Goal: Task Accomplishment & Management: Manage account settings

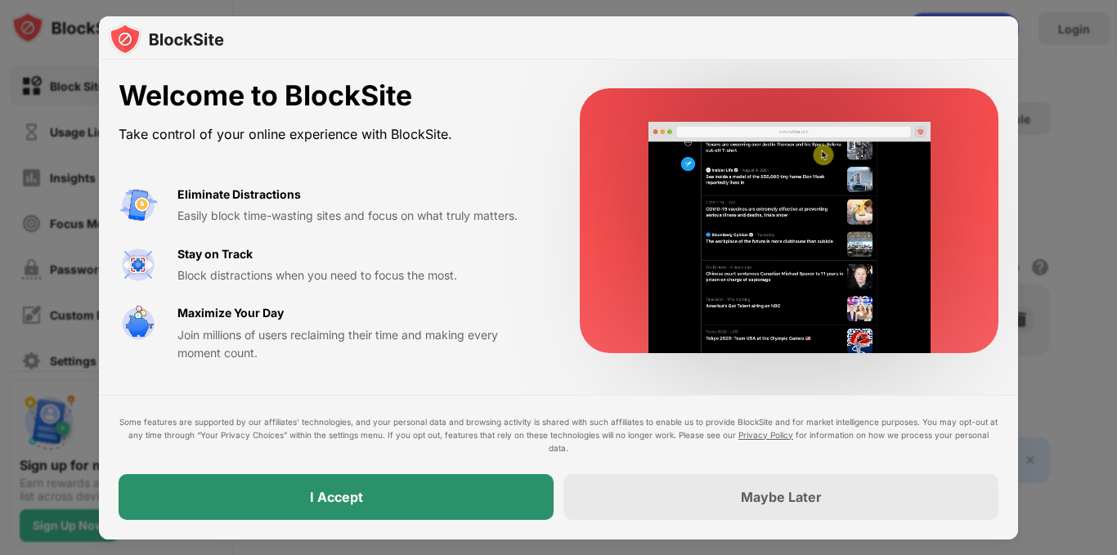
click at [374, 483] on div "I Accept" at bounding box center [336, 497] width 435 height 46
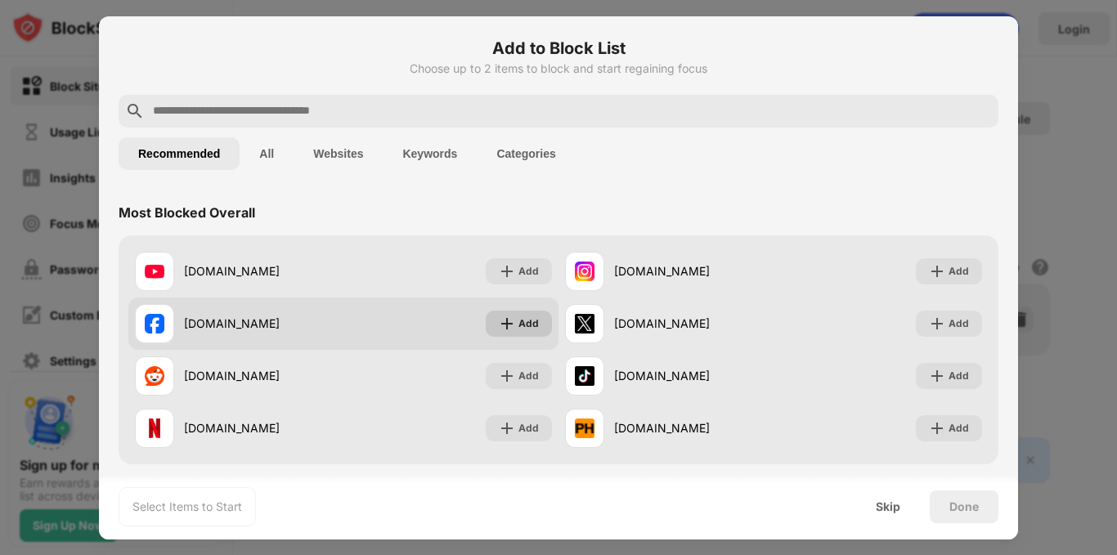
scroll to position [82, 0]
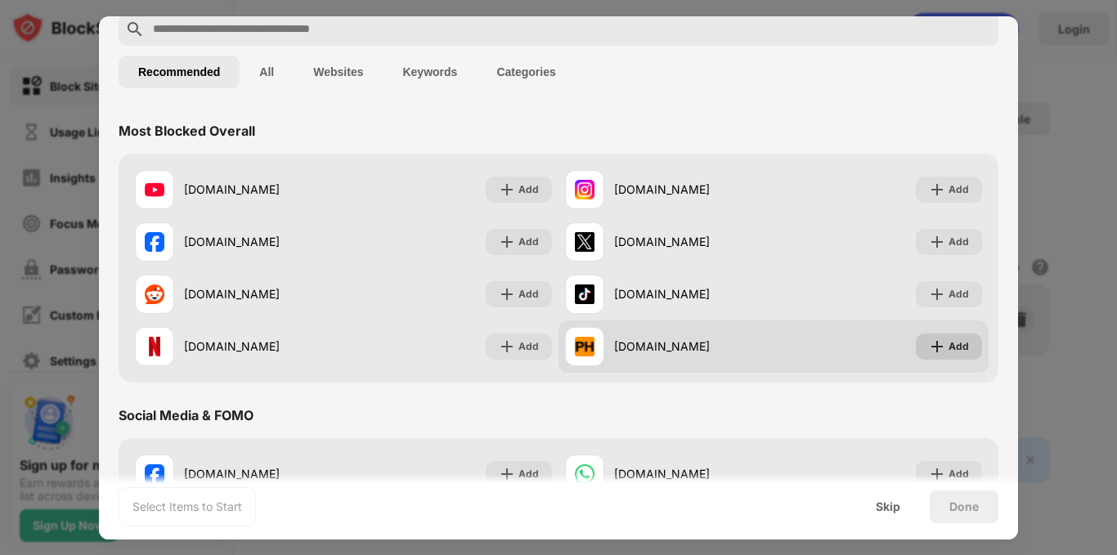
click at [948, 340] on div "Add" at bounding box center [958, 346] width 20 height 16
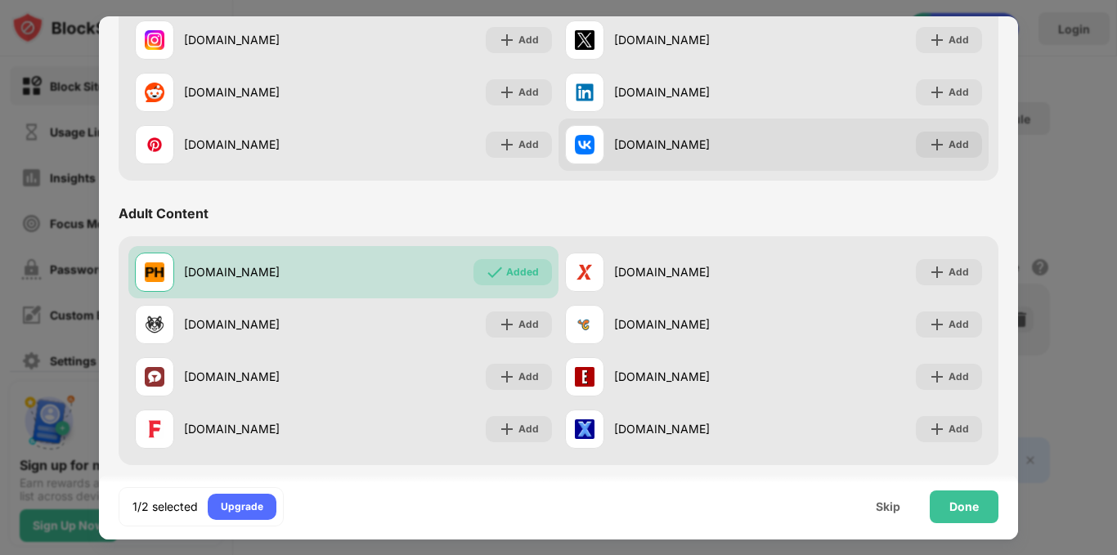
scroll to position [572, 0]
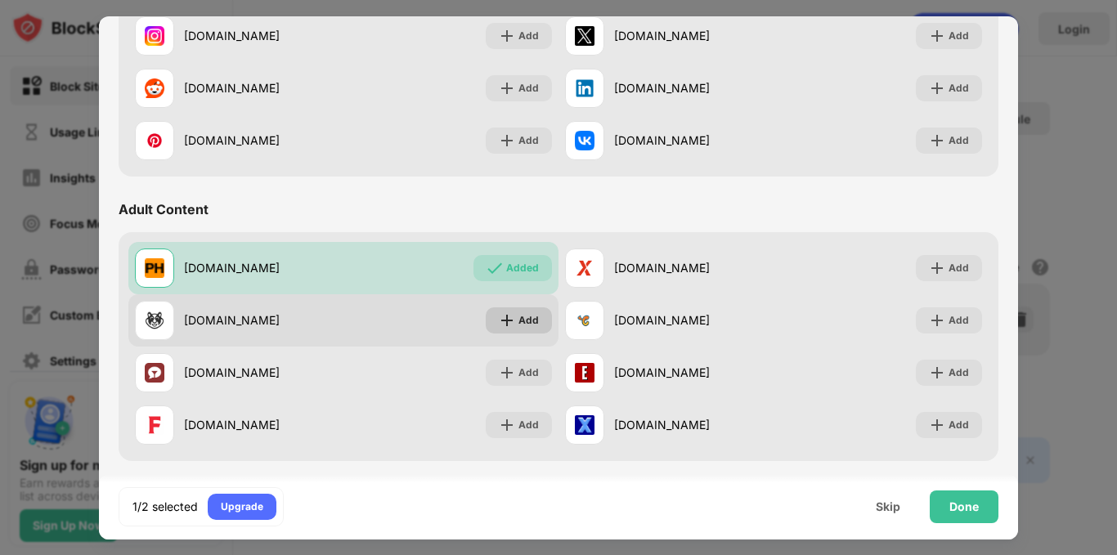
click at [527, 316] on div "Add" at bounding box center [528, 320] width 20 height 16
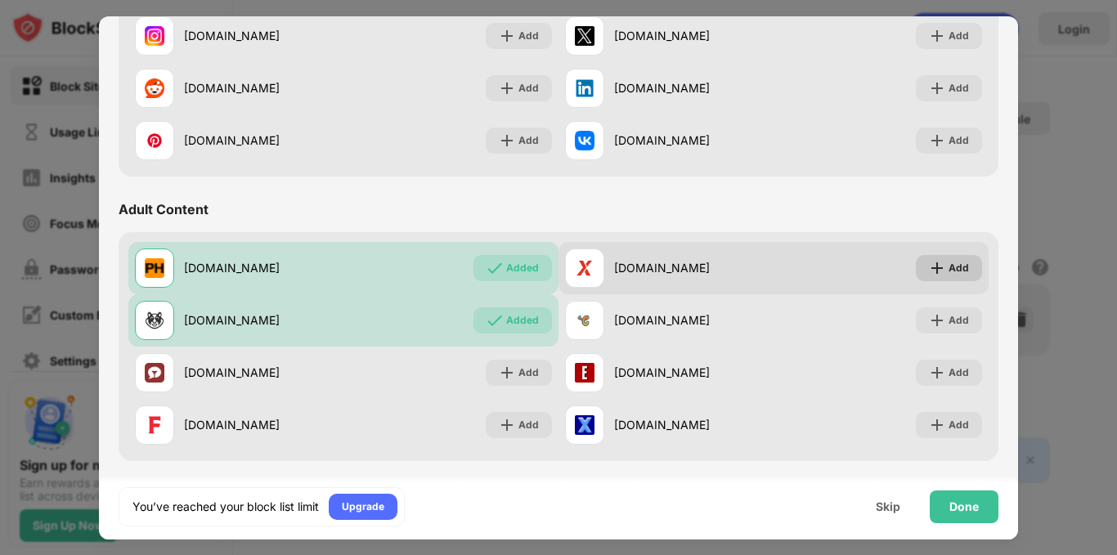
click at [948, 260] on div "Add" at bounding box center [958, 268] width 20 height 16
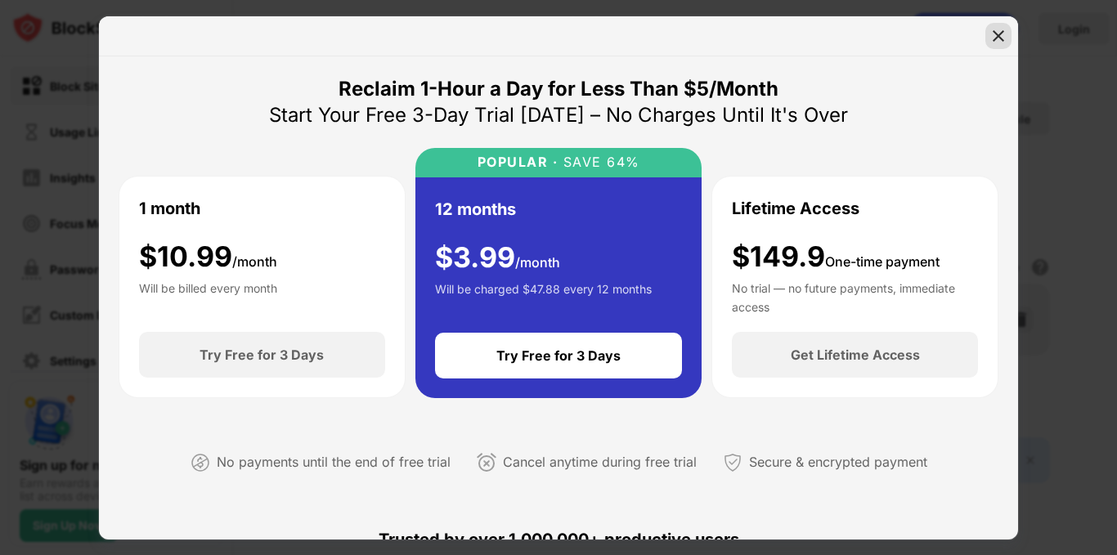
click at [1002, 43] on img at bounding box center [998, 36] width 16 height 16
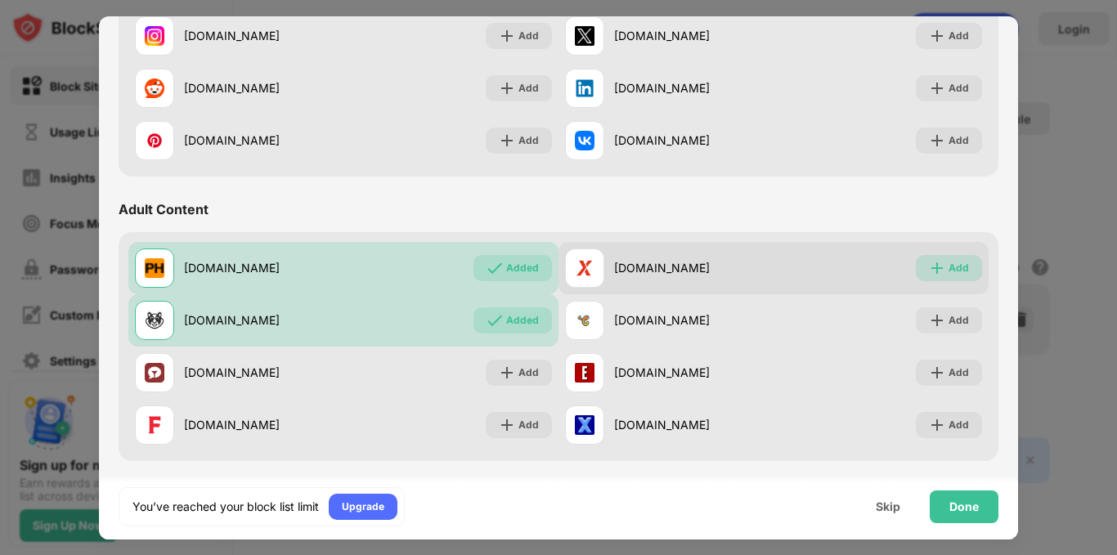
click at [948, 262] on div "Add" at bounding box center [958, 268] width 20 height 16
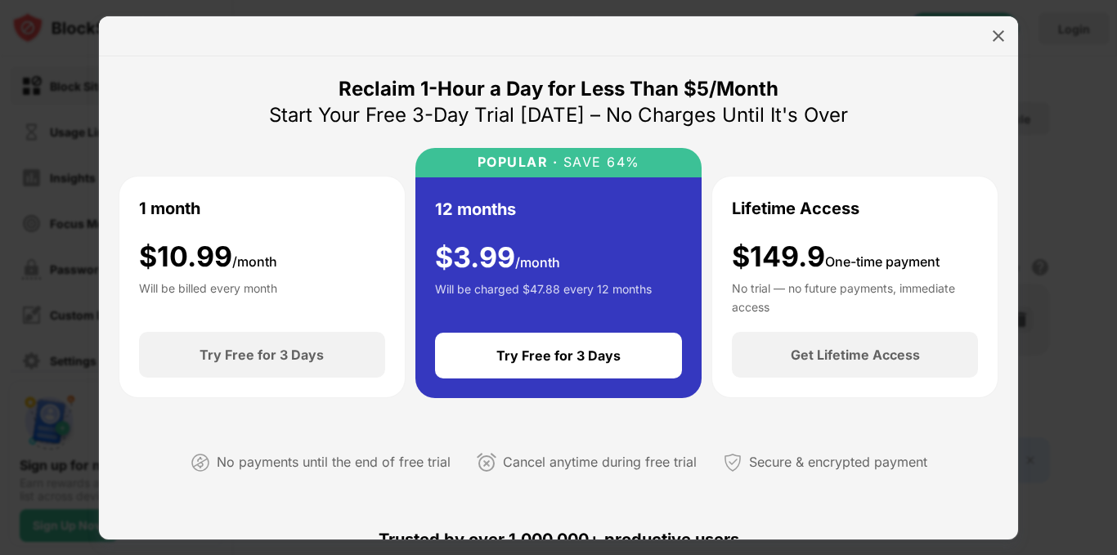
click at [953, 20] on div at bounding box center [558, 36] width 919 height 40
click at [1002, 43] on img at bounding box center [998, 36] width 16 height 16
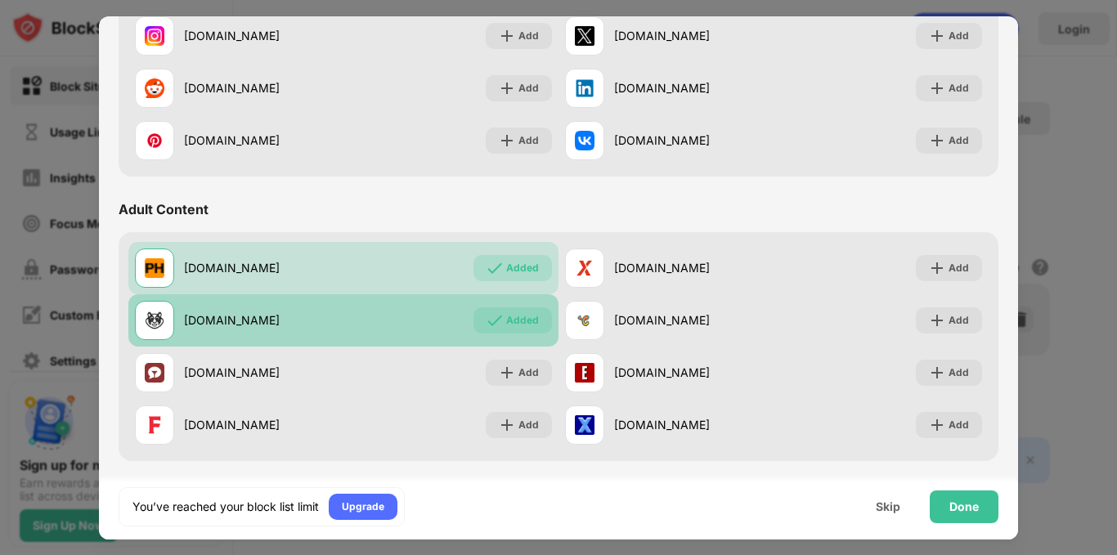
click at [526, 322] on div "Added" at bounding box center [522, 320] width 33 height 16
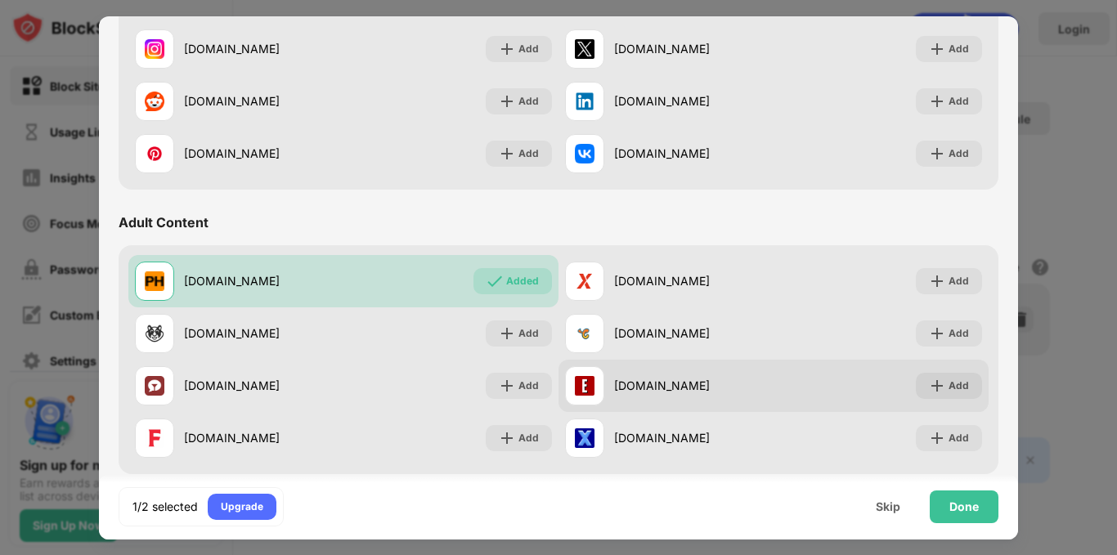
scroll to position [736, 0]
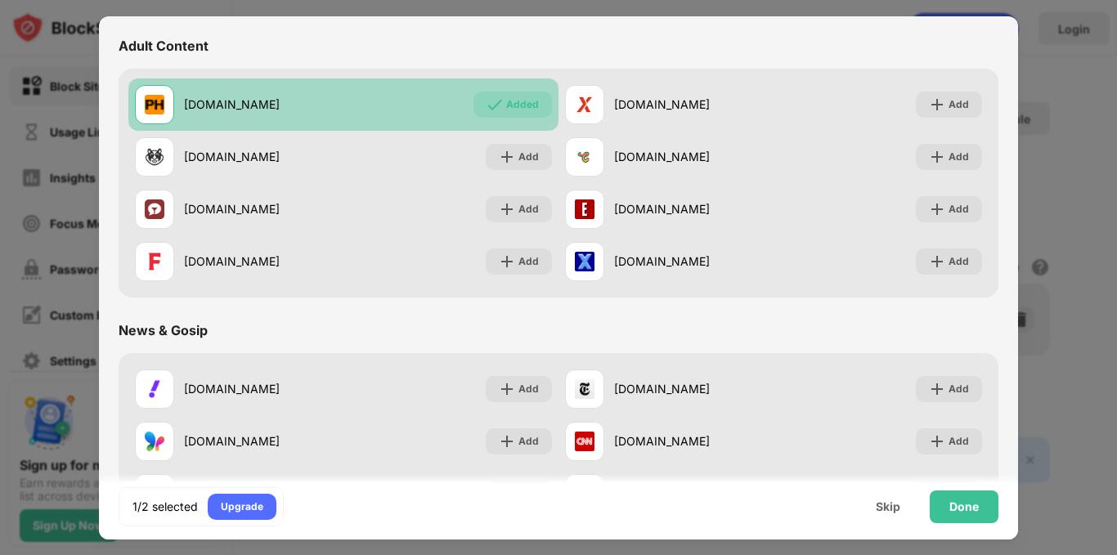
click at [518, 108] on div "Added" at bounding box center [522, 104] width 33 height 16
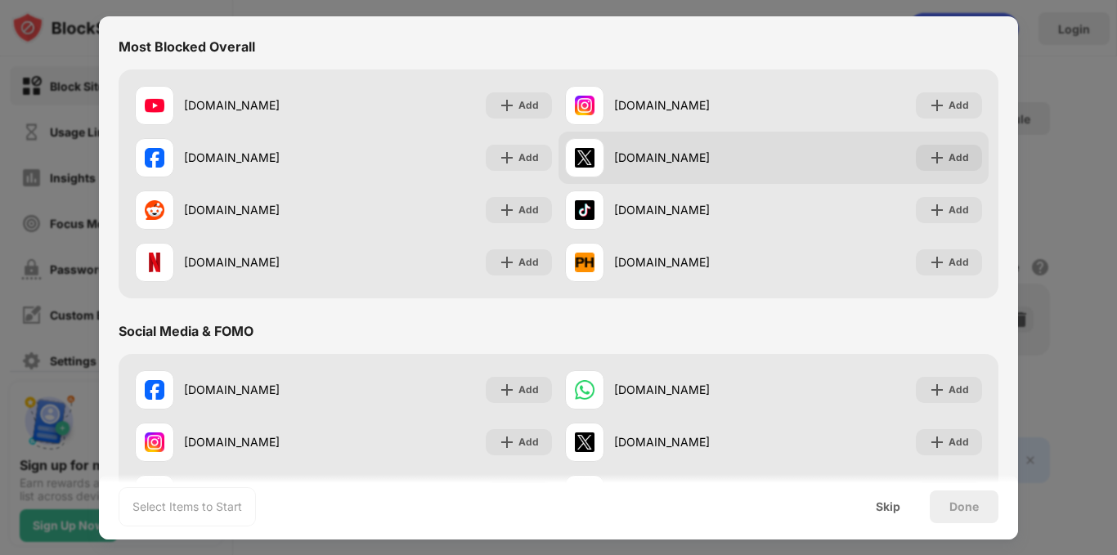
scroll to position [164, 0]
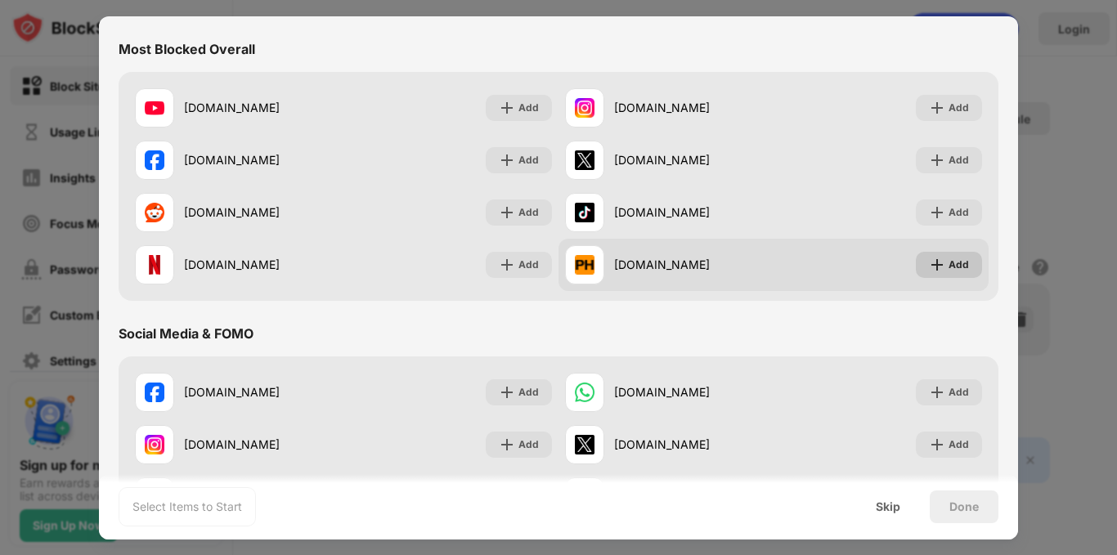
click at [948, 261] on div "Add" at bounding box center [958, 265] width 20 height 16
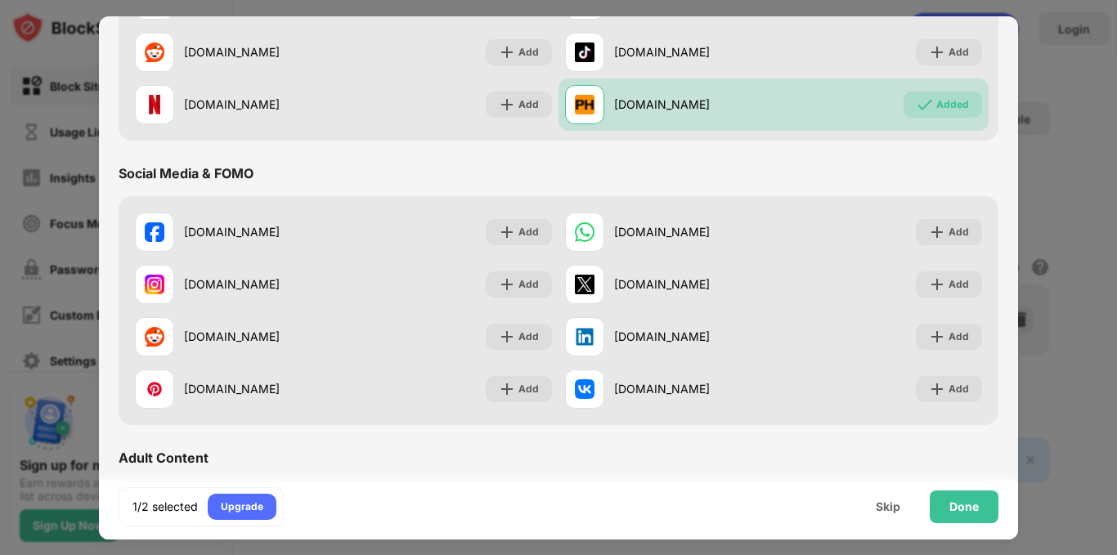
scroll to position [0, 0]
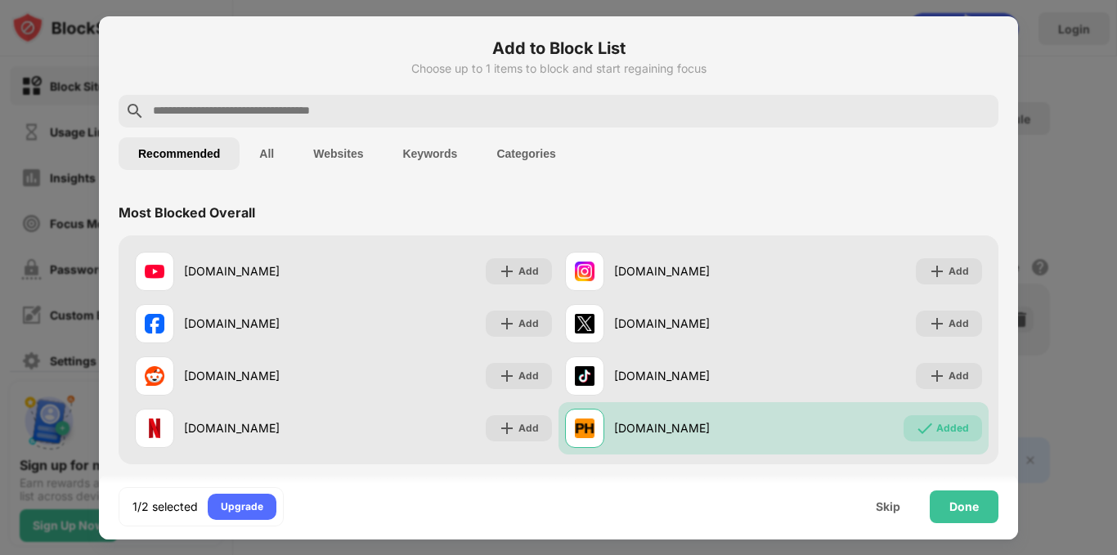
click at [585, 112] on input "text" at bounding box center [571, 111] width 841 height 20
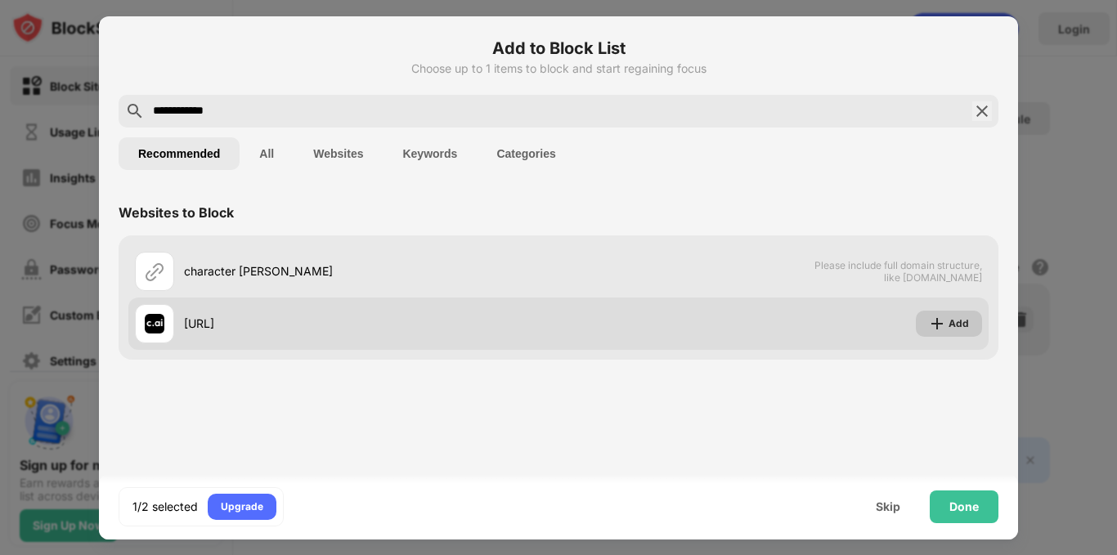
type input "**********"
click at [963, 328] on div "Add" at bounding box center [958, 324] width 20 height 16
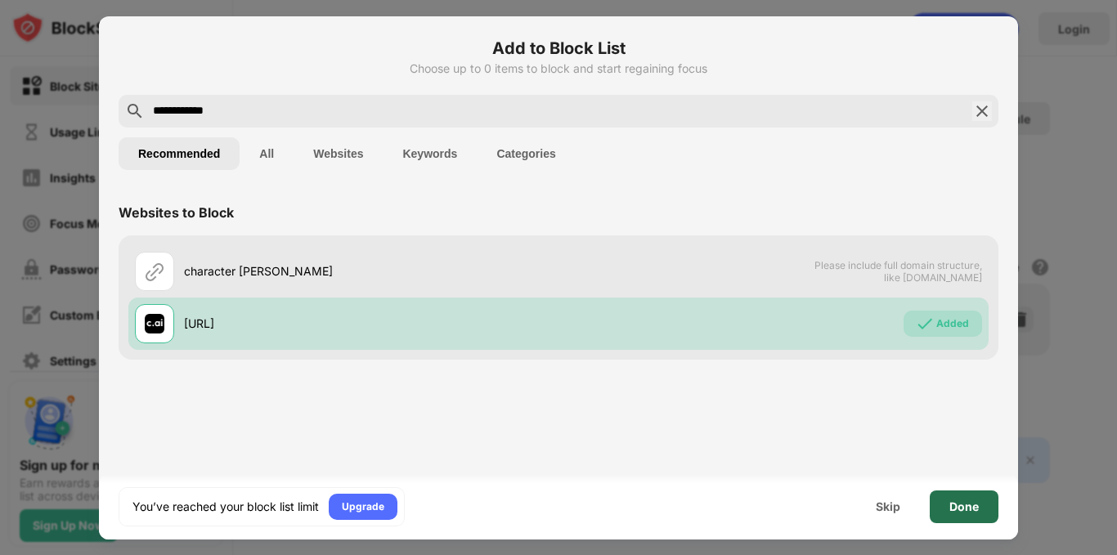
click at [960, 506] on div "Done" at bounding box center [963, 506] width 29 height 13
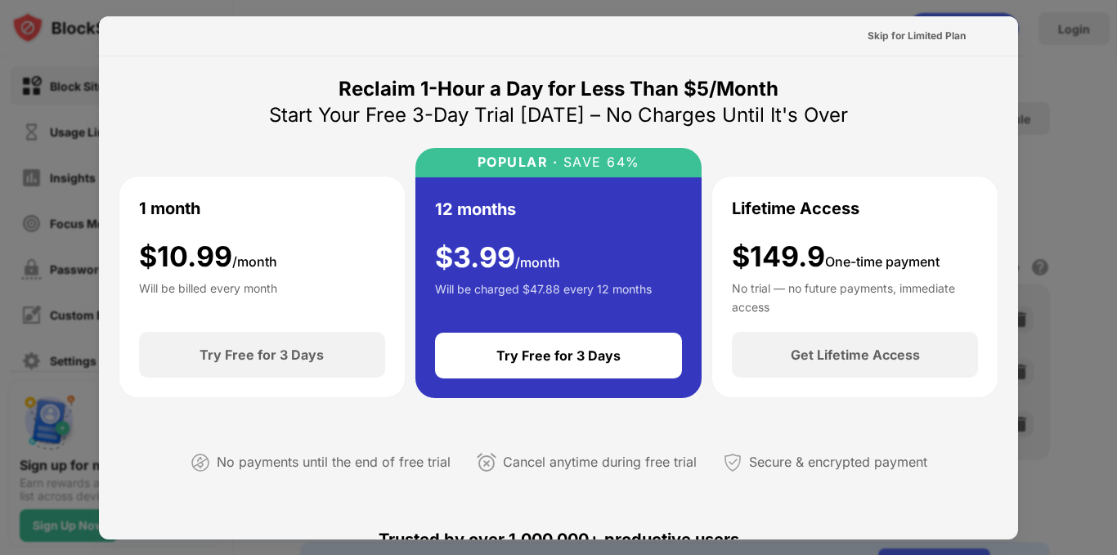
click at [1038, 100] on div at bounding box center [558, 277] width 1117 height 555
click at [1037, 83] on div at bounding box center [558, 277] width 1117 height 555
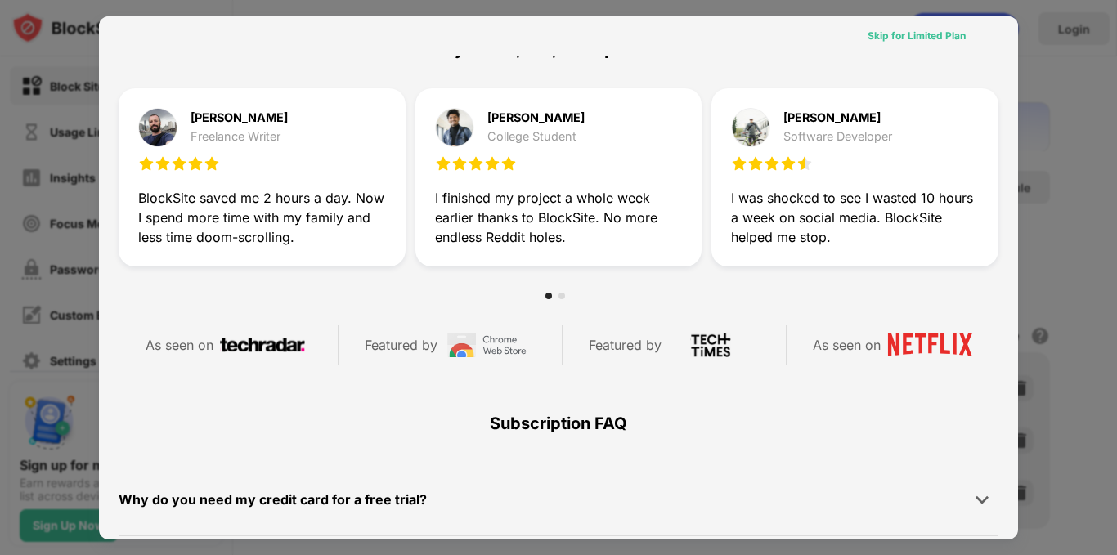
click at [937, 36] on div "Skip for Limited Plan" at bounding box center [916, 36] width 98 height 16
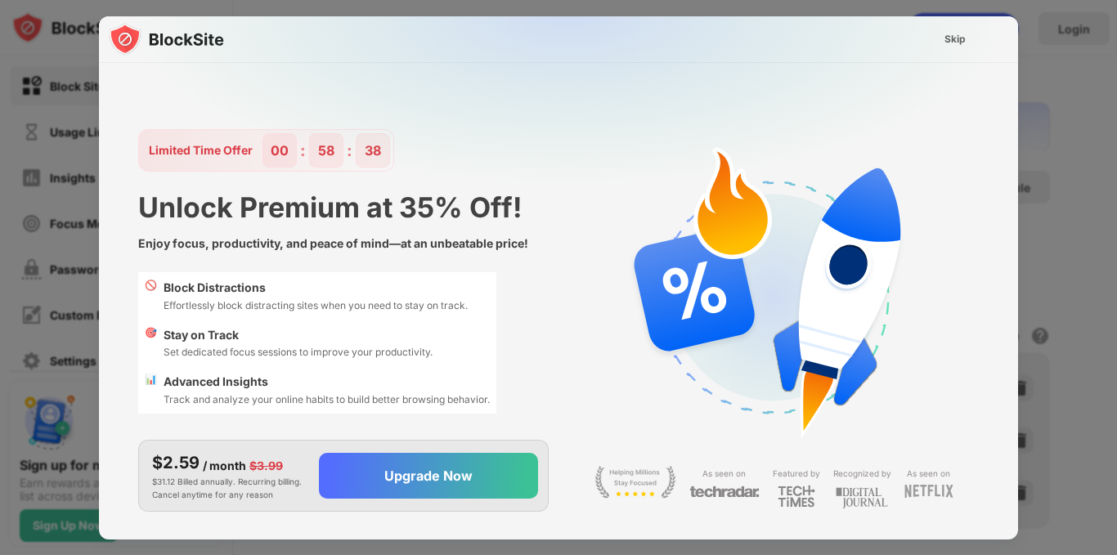
click at [941, 46] on div "Skip" at bounding box center [954, 39] width 47 height 26
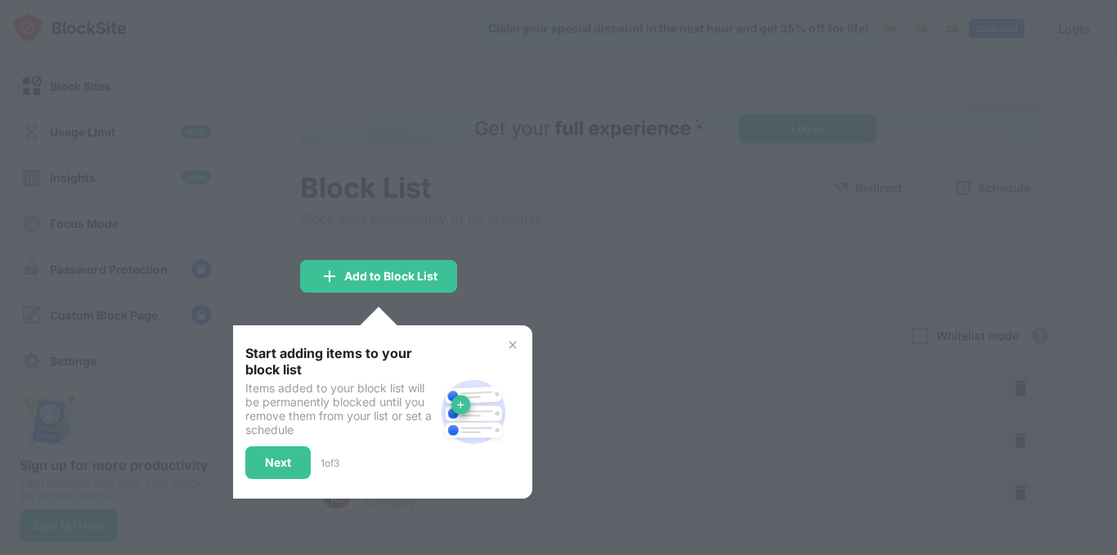
click at [604, 314] on div at bounding box center [558, 277] width 1117 height 555
click at [504, 343] on div "Start adding items to your block list Items added to your block list will be pe…" at bounding box center [379, 411] width 307 height 173
click at [514, 343] on img at bounding box center [512, 344] width 13 height 13
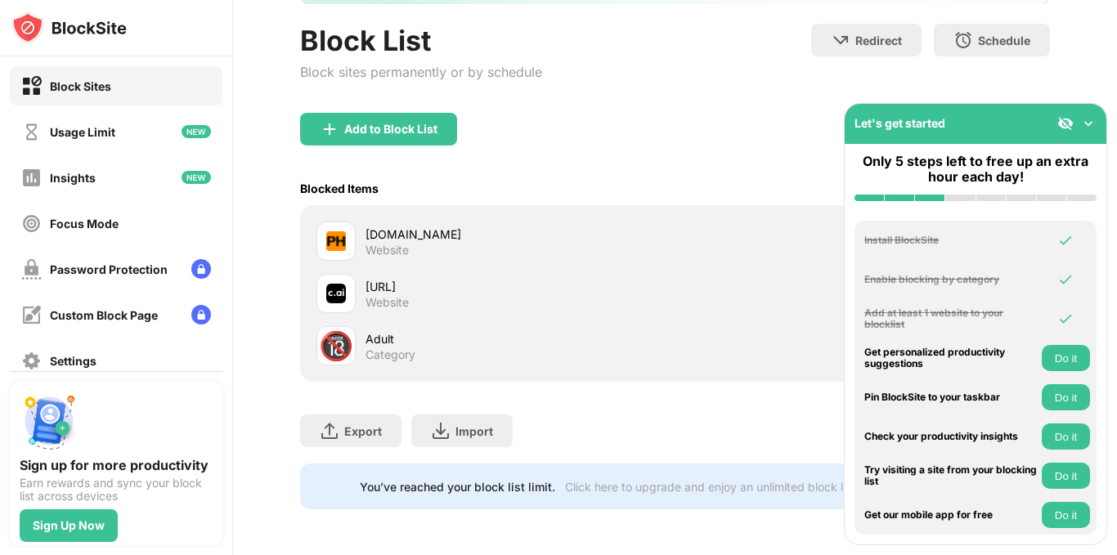
scroll to position [159, 0]
click at [1091, 119] on img at bounding box center [1088, 123] width 16 height 16
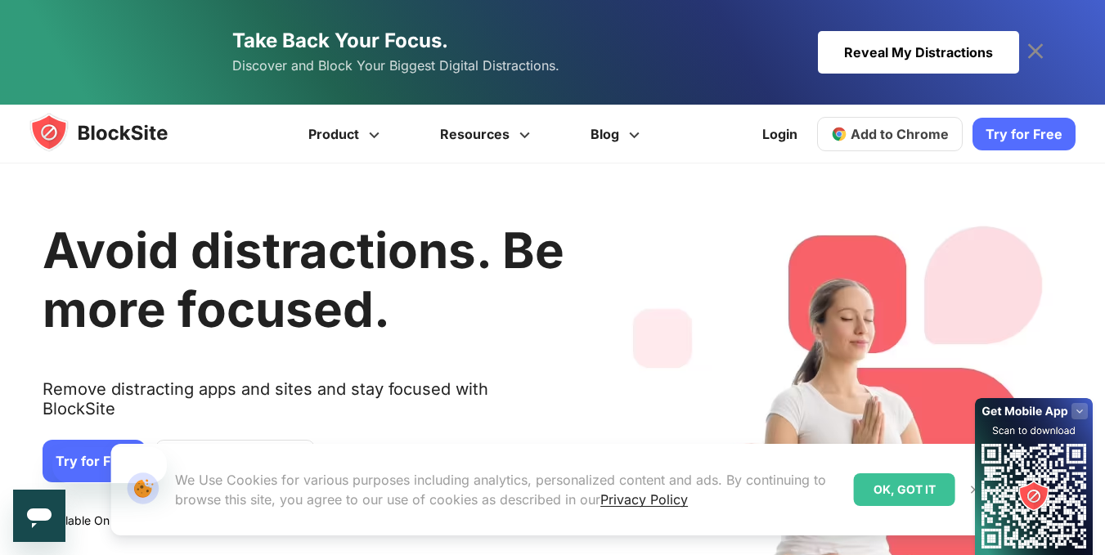
click at [777, 34] on link "Take Back Your Focus. Discover and Block Your Biggest Digital Distractions. Rev…" at bounding box center [553, 52] width 932 height 105
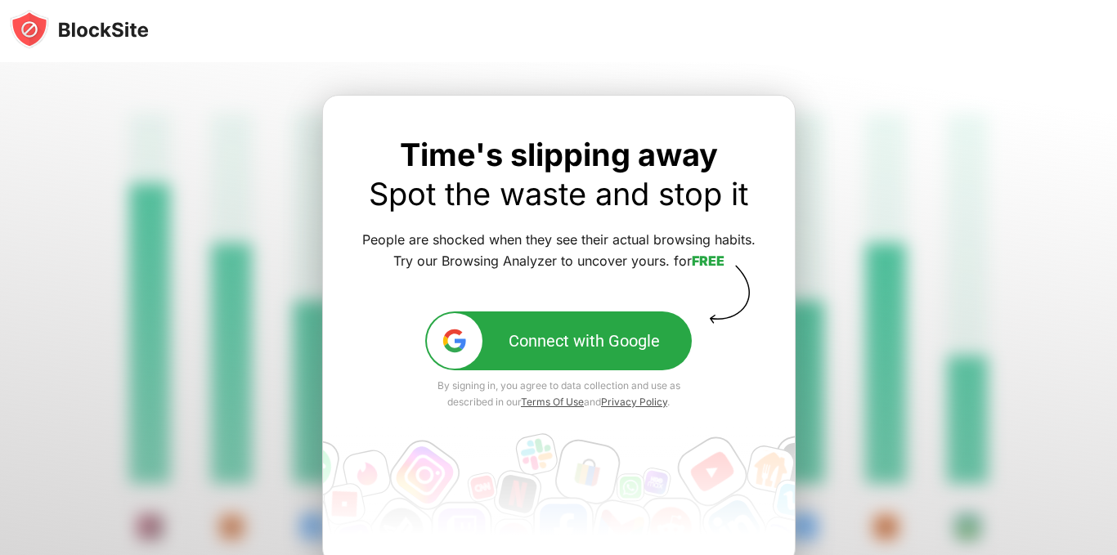
click at [646, 335] on div "Connect with Google" at bounding box center [584, 341] width 151 height 20
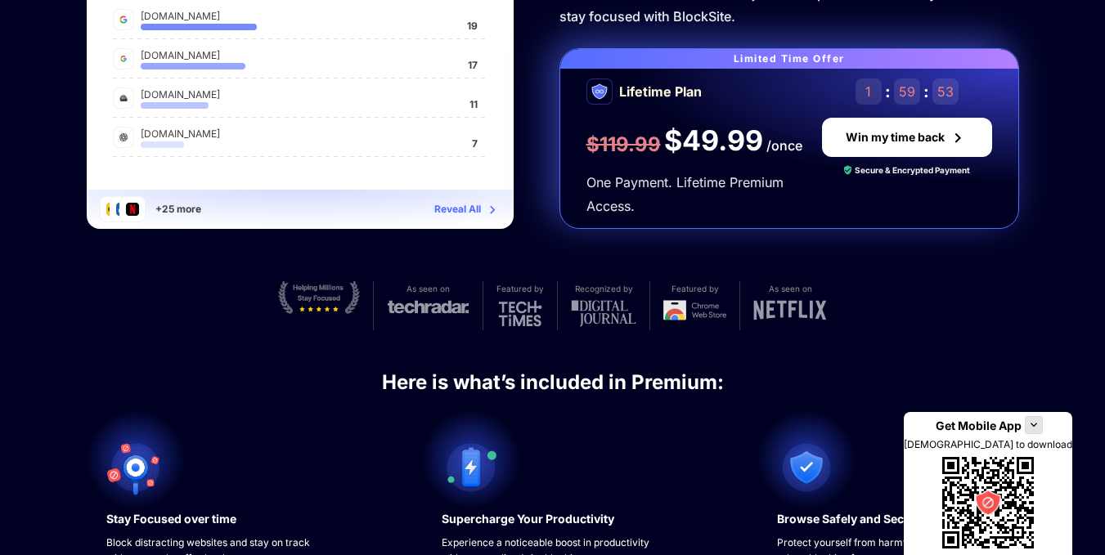
scroll to position [327, 0]
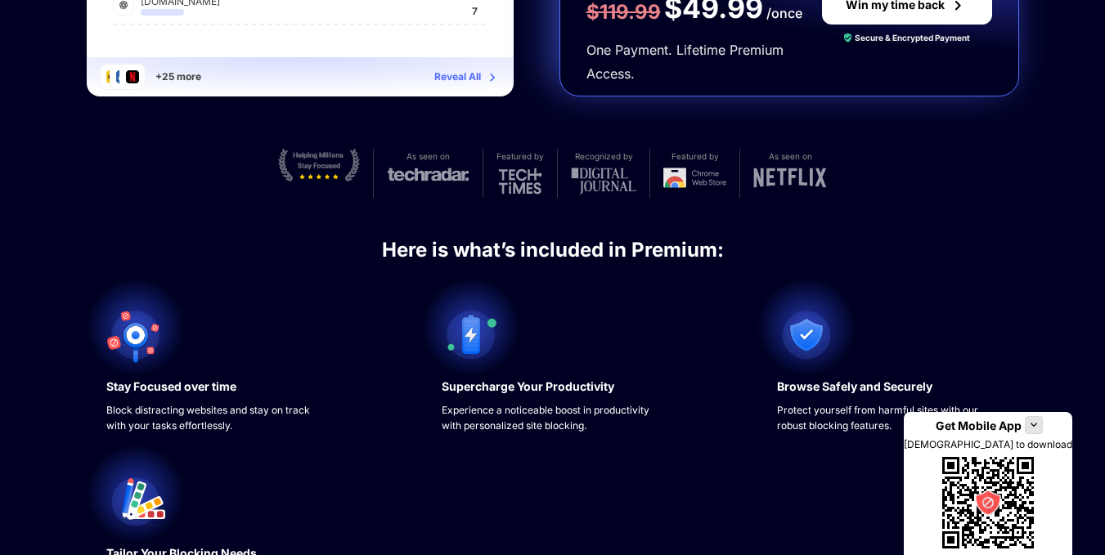
click at [1042, 417] on div at bounding box center [1033, 425] width 18 height 18
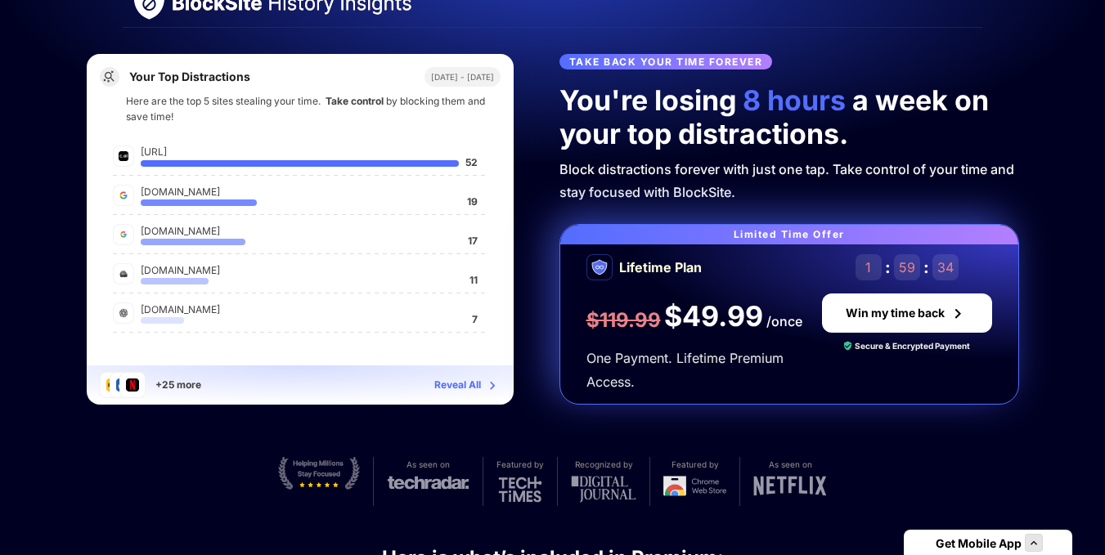
scroll to position [0, 0]
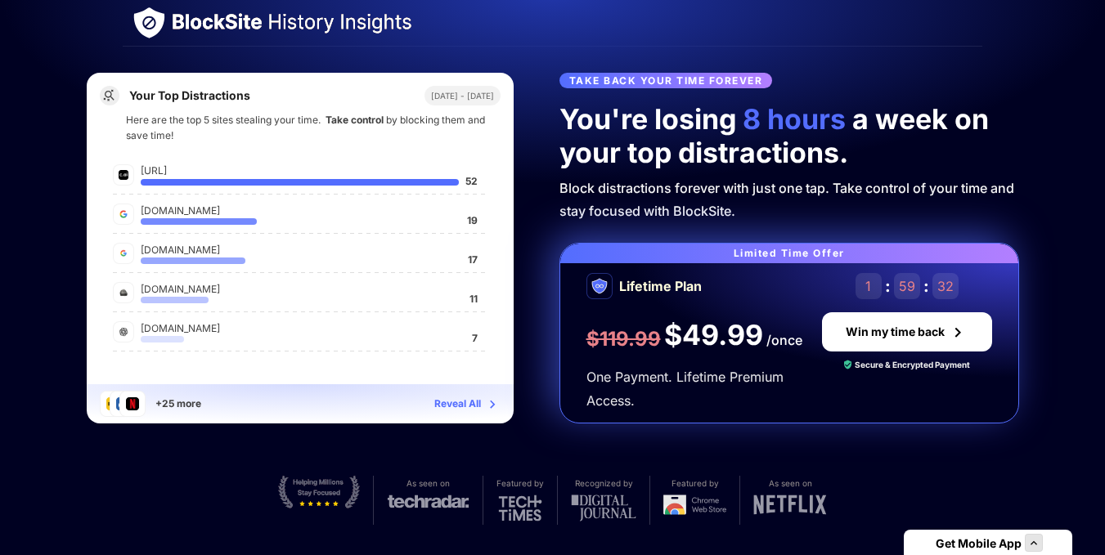
click at [464, 399] on div "Reveal All" at bounding box center [457, 404] width 47 height 16
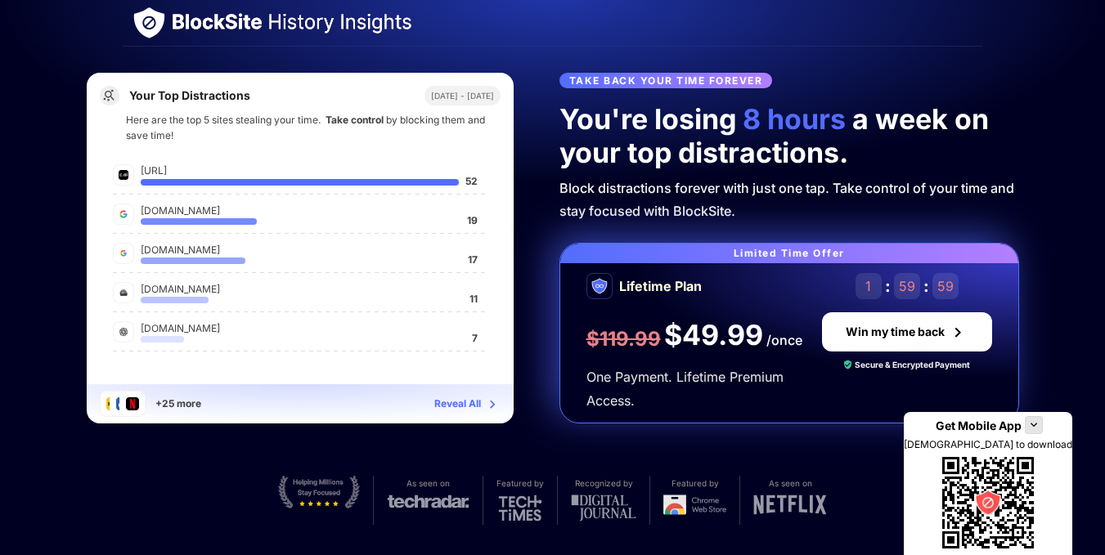
click at [413, 152] on div "[URL] 52 [DOMAIN_NAME] 19 [DOMAIN_NAME] 17 [DOMAIN_NAME] 11 [DOMAIN_NAME] 7" at bounding box center [300, 264] width 427 height 237
click at [415, 199] on div "[URL] 52 [DOMAIN_NAME] 19 [DOMAIN_NAME] 17 [DOMAIN_NAME] 11 [DOMAIN_NAME] 7" at bounding box center [300, 256] width 401 height 195
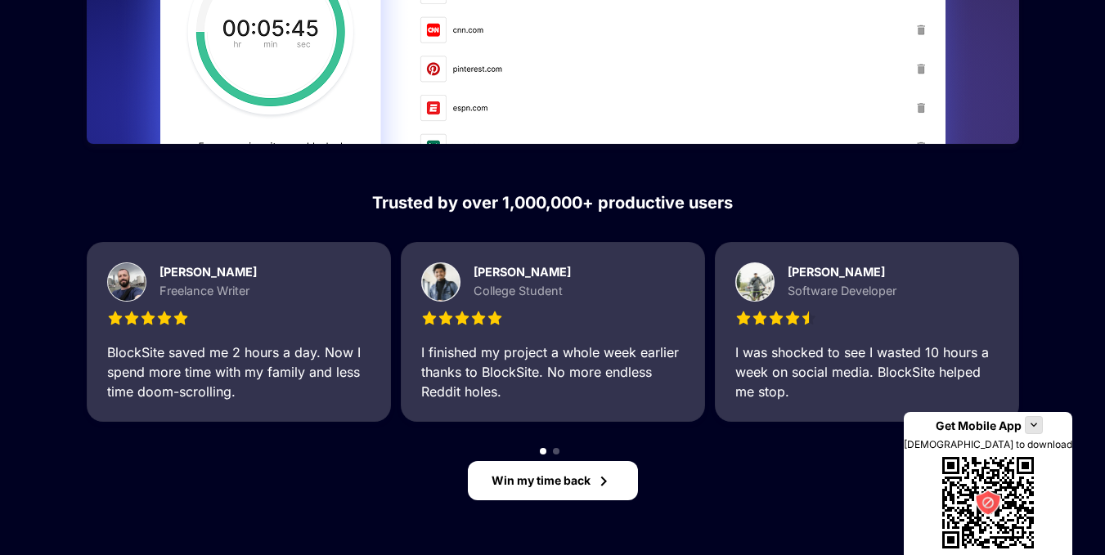
scroll to position [1585, 0]
